Goal: Task Accomplishment & Management: Complete application form

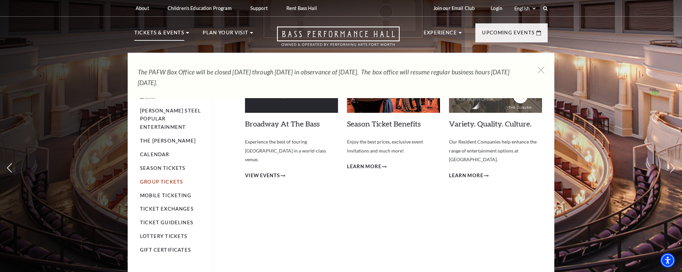
click at [155, 179] on link "Group Tickets" at bounding box center [161, 182] width 43 height 6
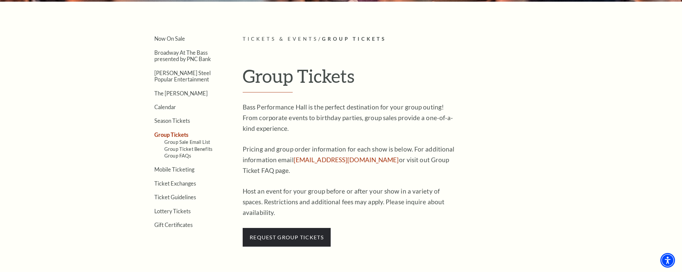
scroll to position [192, 0]
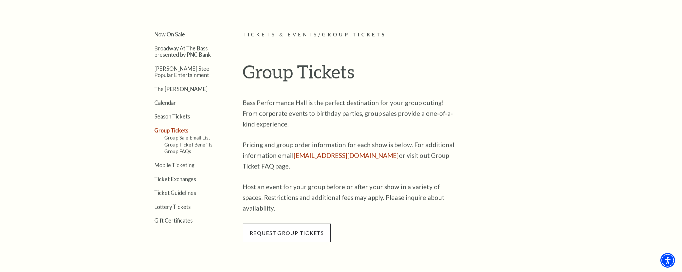
drag, startPoint x: 288, startPoint y: 223, endPoint x: 286, endPoint y: 220, distance: 3.4
click at [288, 223] on span "request group tickets" at bounding box center [287, 232] width 88 height 19
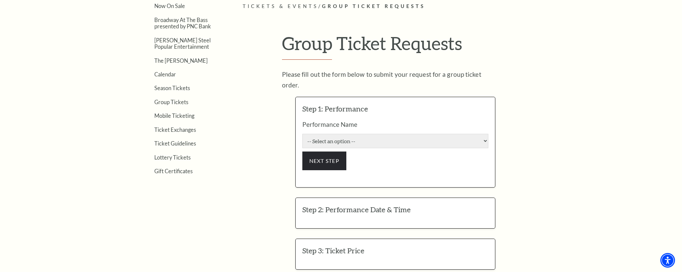
scroll to position [221, 0]
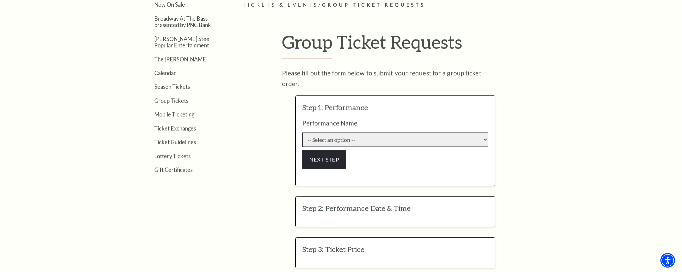
click at [466, 132] on select "-- Select an option -- Life of Pi [PERSON_NAME] and His Acoustic Group The Adda…" at bounding box center [395, 139] width 186 height 14
select select "6603"
click at [302, 132] on select "-- Select an option -- Life of Pi [PERSON_NAME] and His Acoustic Group The Adda…" at bounding box center [395, 139] width 186 height 14
click at [330, 153] on button "NEXT STEP" at bounding box center [324, 159] width 44 height 19
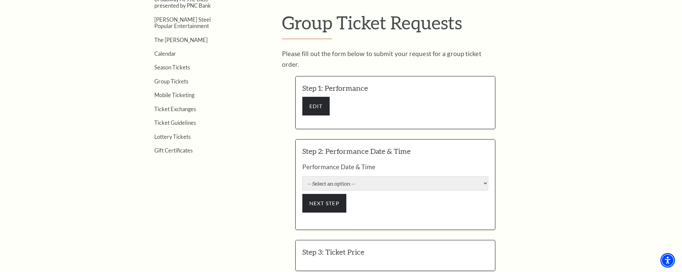
scroll to position [246, 0]
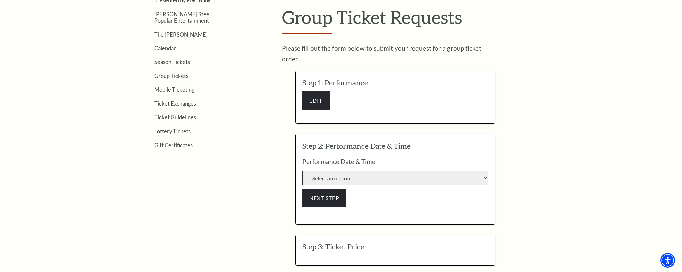
click at [384, 171] on select "-- Select an option -- [DATE] 7:30:00 PM [DATE] 7:30:00 PM [DATE] 7:30:00 PM [D…" at bounding box center [395, 178] width 186 height 14
select select "6605"
click input "Pit Premium $118.80" at bounding box center [0, 0] width 0 height 0
click at [302, 171] on select "-- Select an option -- [DATE] 7:30:00 PM [DATE] 7:30:00 PM [DATE] 7:30:00 PM [D…" at bounding box center [395, 178] width 186 height 14
click at [343, 188] on button "NEXT STEP" at bounding box center [324, 197] width 44 height 19
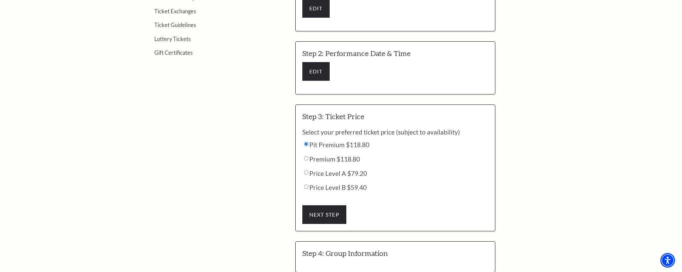
scroll to position [339, 0]
drag, startPoint x: 344, startPoint y: 150, endPoint x: 334, endPoint y: 182, distance: 33.7
click at [344, 155] on label "Premium $118.80" at bounding box center [331, 159] width 58 height 8
click at [308, 146] on input "Premium $118.80" at bounding box center [306, 143] width 4 height 4
radio input "true"
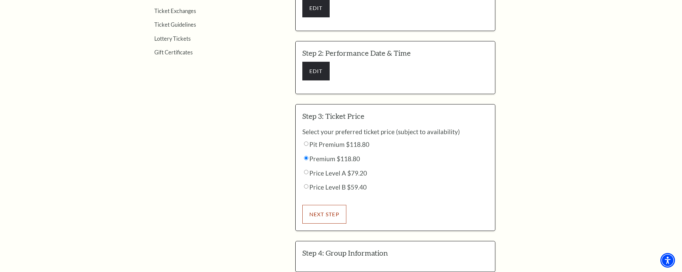
click at [329, 205] on button "NEXT STEP" at bounding box center [324, 214] width 44 height 19
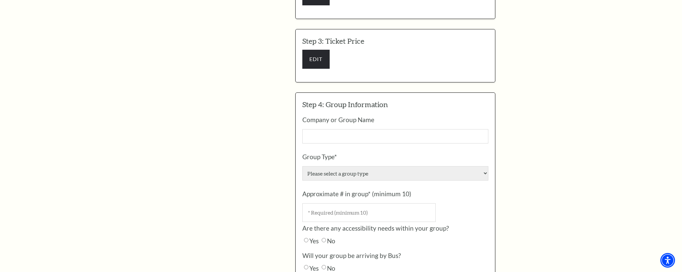
scroll to position [424, 0]
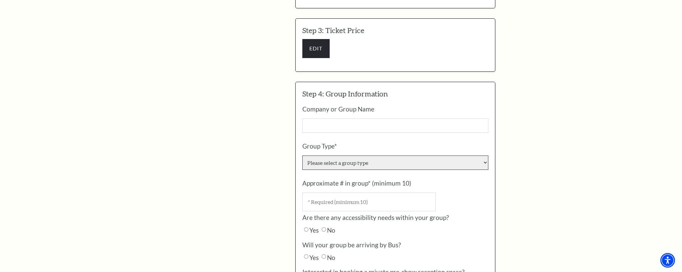
click at [416, 155] on select "Please select a group type [DEMOGRAPHIC_DATA] / Religious Organization Corporat…" at bounding box center [395, 162] width 186 height 14
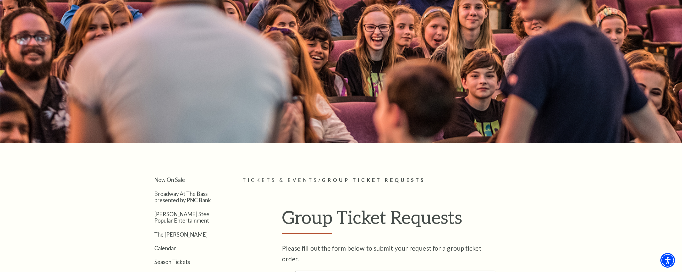
scroll to position [0, 0]
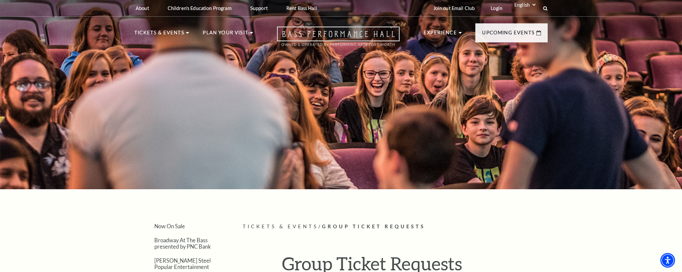
drag, startPoint x: 302, startPoint y: 29, endPoint x: 298, endPoint y: 30, distance: 4.0
click at [302, 30] on icon "Open this option" at bounding box center [338, 36] width 123 height 20
